Goal: Task Accomplishment & Management: Use online tool/utility

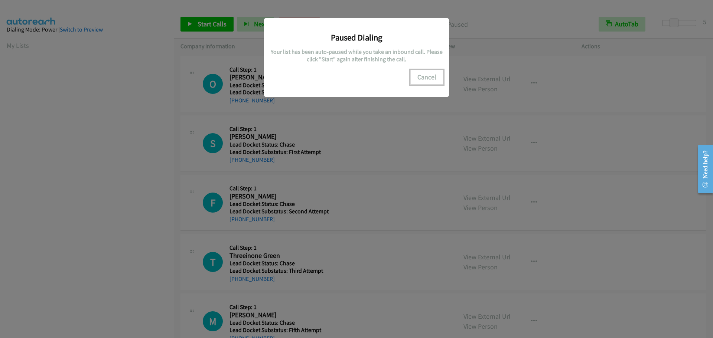
click at [429, 81] on button "Cancel" at bounding box center [426, 77] width 33 height 15
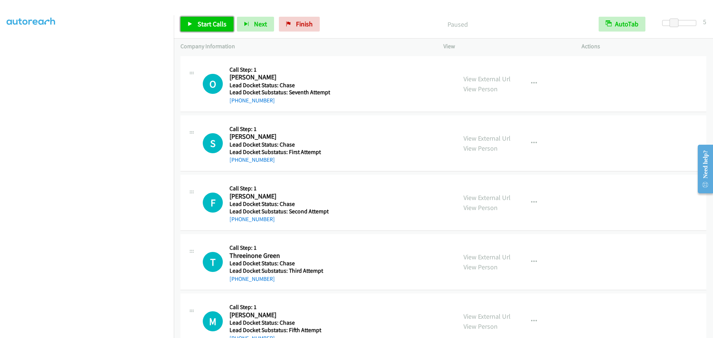
click at [211, 22] on span "Start Calls" at bounding box center [211, 24] width 29 height 9
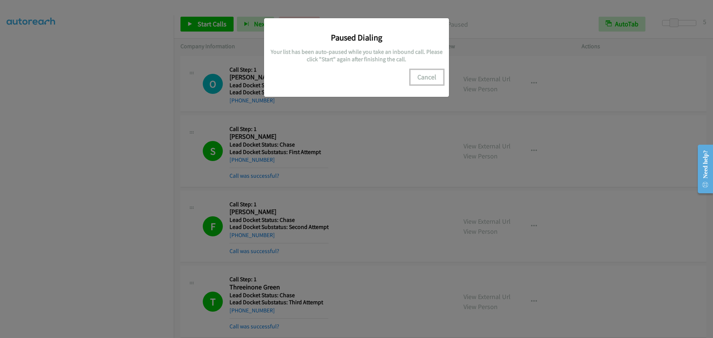
click at [433, 78] on button "Cancel" at bounding box center [426, 77] width 33 height 15
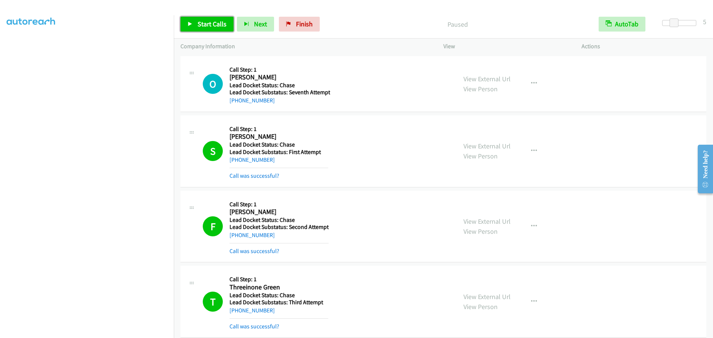
click at [207, 23] on span "Start Calls" at bounding box center [211, 24] width 29 height 9
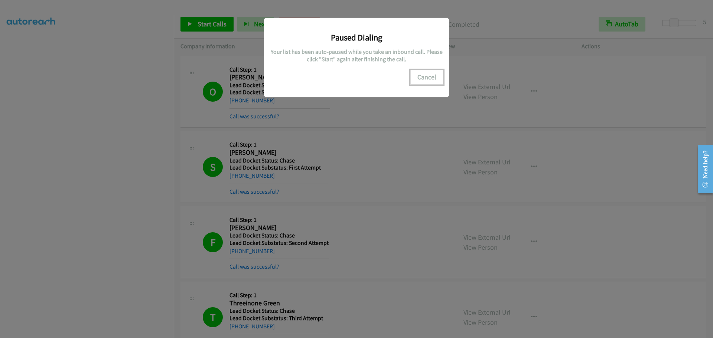
click at [428, 74] on button "Cancel" at bounding box center [426, 77] width 33 height 15
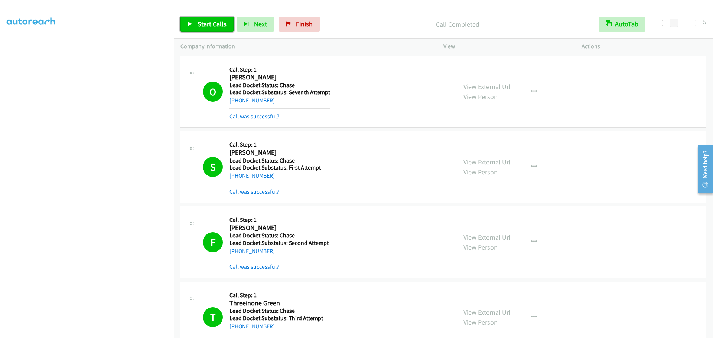
click at [212, 26] on span "Start Calls" at bounding box center [211, 24] width 29 height 9
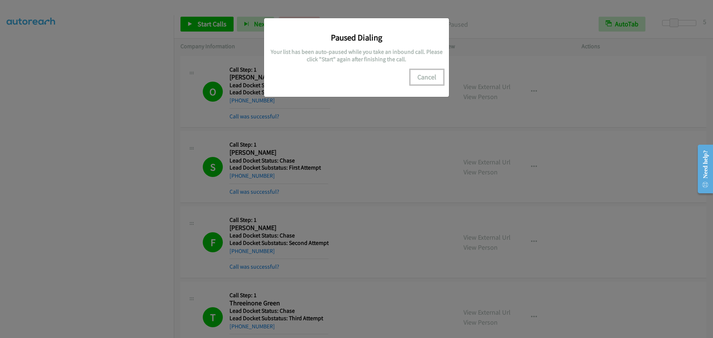
click at [426, 75] on button "Cancel" at bounding box center [426, 77] width 33 height 15
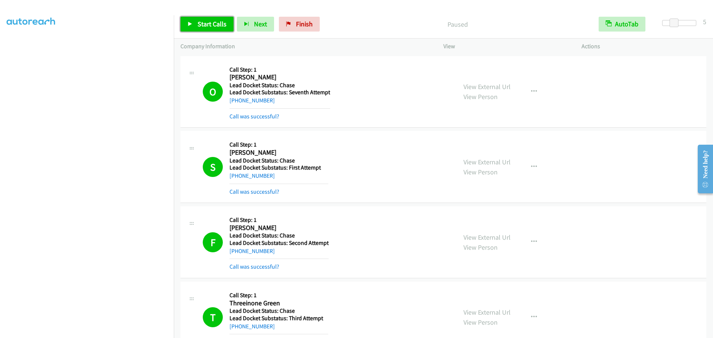
click at [206, 19] on link "Start Calls" at bounding box center [206, 24] width 53 height 15
click at [202, 32] on div "Start Calls Pause Next Finish Call Completed AutoTab AutoTab 5" at bounding box center [443, 24] width 539 height 29
click at [198, 24] on span "Pause" at bounding box center [205, 24] width 17 height 9
click at [196, 25] on link "Start Calls" at bounding box center [206, 24] width 53 height 15
click at [201, 25] on span "Pause" at bounding box center [205, 24] width 17 height 9
